Goal: Task Accomplishment & Management: Manage account settings

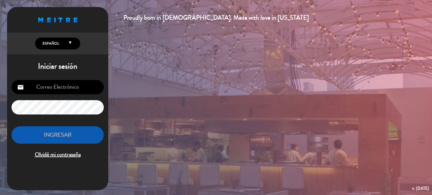
click at [87, 73] on div "Iniciar sesión email lock INGRESAR Olvidé mi contraseña" at bounding box center [57, 113] width 101 height 102
click at [89, 86] on input "email" at bounding box center [58, 87] width 92 height 14
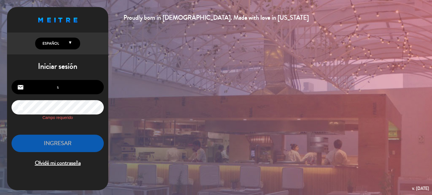
click at [89, 86] on input "s" at bounding box center [58, 87] width 92 height 14
type input "[EMAIL_ADDRESS][DOMAIN_NAME]"
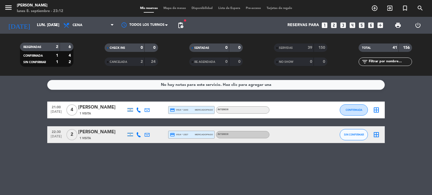
click at [172, 9] on span "Mapa de mesas" at bounding box center [175, 8] width 28 height 3
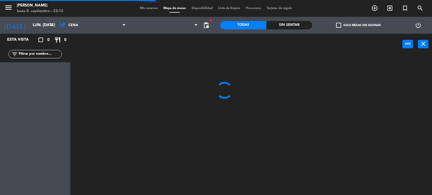
click at [283, 25] on div "Sin sentar" at bounding box center [289, 25] width 46 height 8
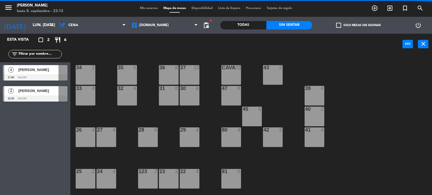
drag, startPoint x: 363, startPoint y: 28, endPoint x: 352, endPoint y: 22, distance: 12.1
click at [352, 22] on div "check_box_outline_blank Solo mesas sin asignar" at bounding box center [358, 25] width 92 height 17
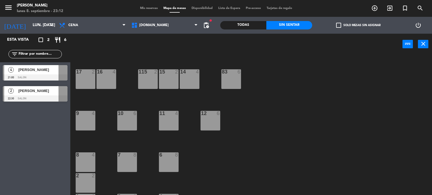
scroll to position [201, 0]
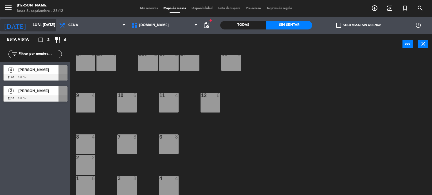
click at [42, 28] on input "lun. [DATE]" at bounding box center [56, 25] width 53 height 10
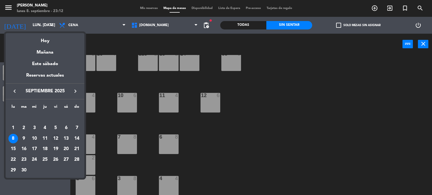
click at [57, 139] on div "12" at bounding box center [56, 139] width 10 height 10
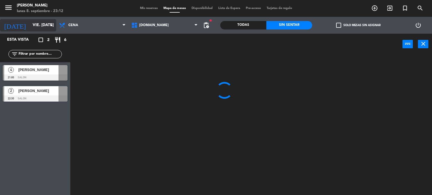
click at [30, 27] on input "vie. [DATE]" at bounding box center [56, 25] width 53 height 10
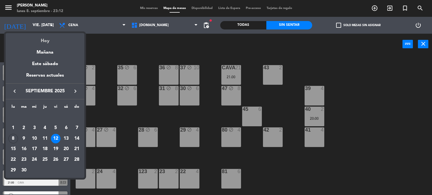
click at [44, 44] on div "Hoy" at bounding box center [45, 39] width 79 height 12
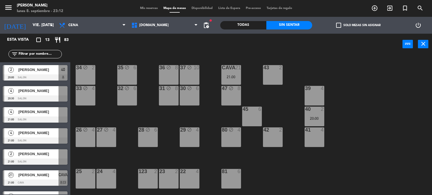
type input "lun. [DATE]"
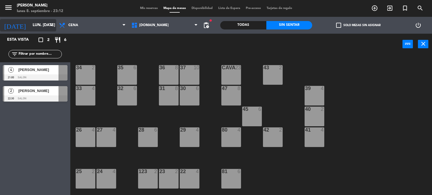
click at [32, 21] on input "lun. [DATE]" at bounding box center [56, 25] width 53 height 10
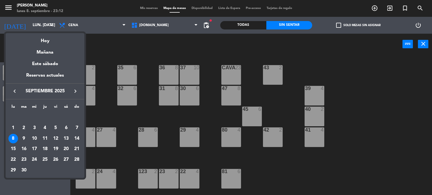
click at [129, 153] on div at bounding box center [216, 97] width 432 height 195
